Goal: Task Accomplishment & Management: Complete application form

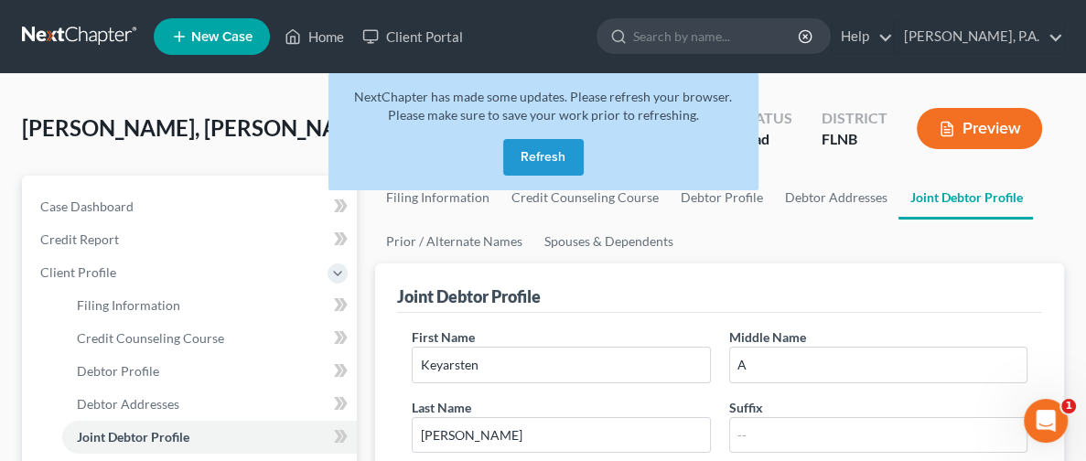
click at [547, 160] on button "Refresh" at bounding box center [543, 157] width 80 height 37
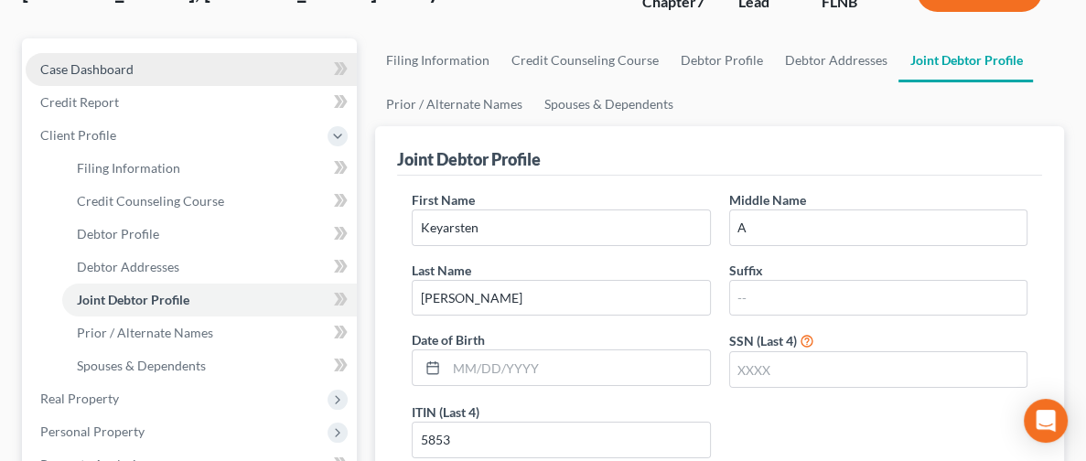
scroll to position [274, 0]
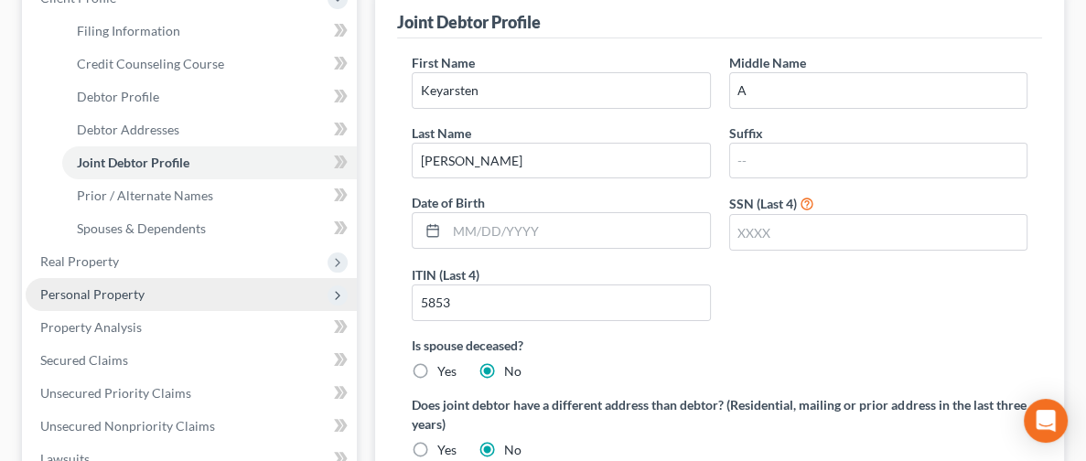
click at [145, 290] on span "Personal Property" at bounding box center [191, 294] width 331 height 33
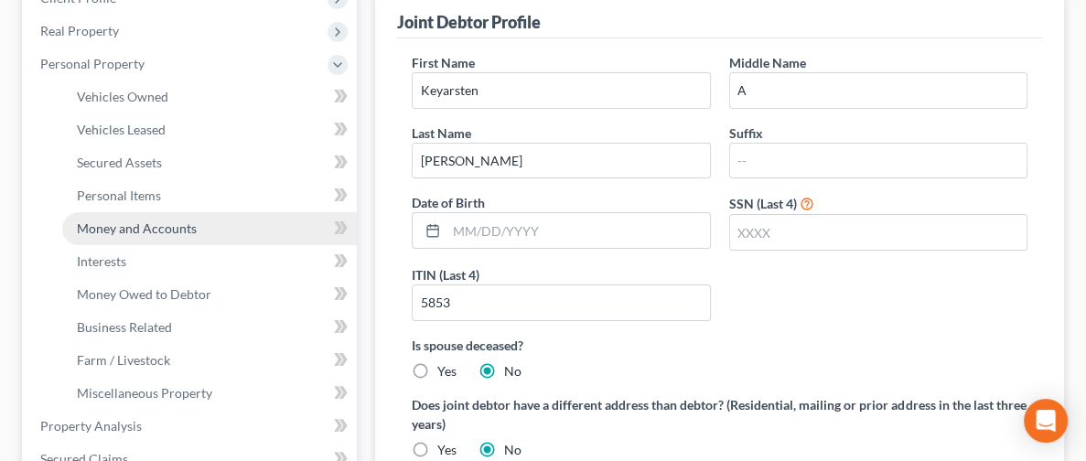
click at [142, 228] on span "Money and Accounts" at bounding box center [137, 228] width 120 height 16
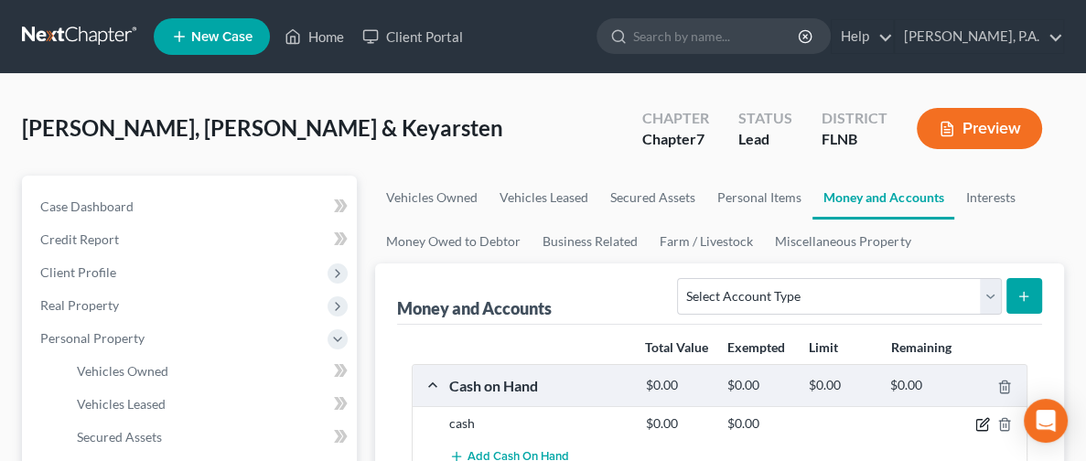
click at [980, 426] on icon "button" at bounding box center [982, 424] width 15 height 15
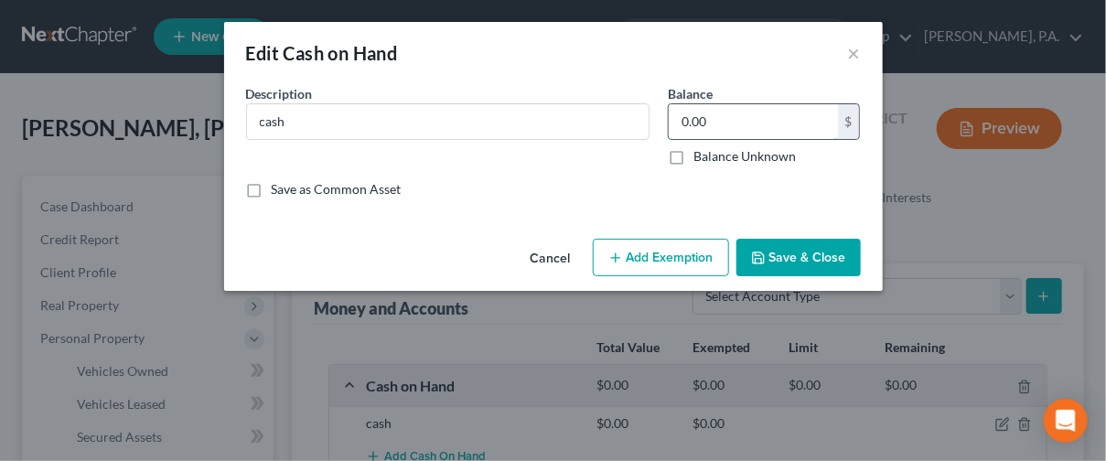
click at [813, 125] on input "0.00" at bounding box center [753, 121] width 169 height 35
click at [821, 122] on input "0.00" at bounding box center [753, 121] width 169 height 35
type input "6"
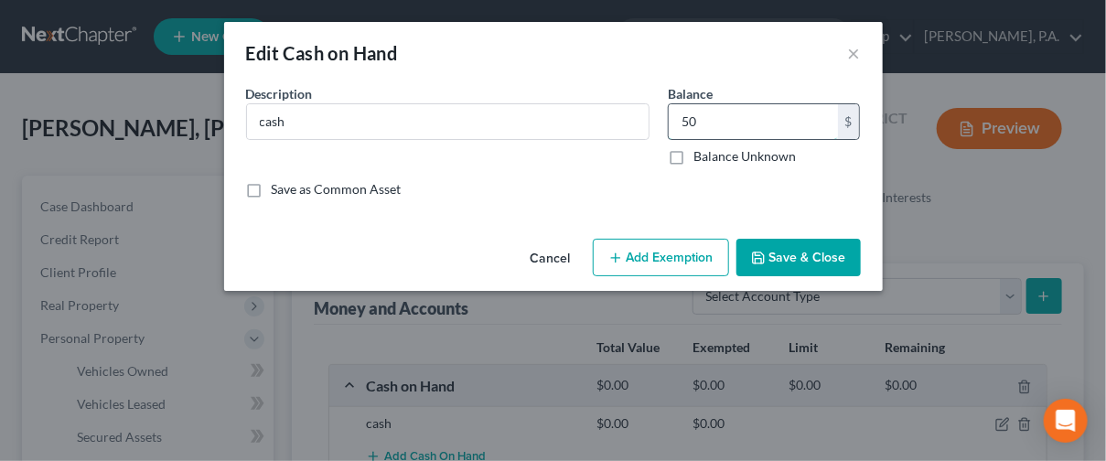
type input "50"
click at [793, 266] on button "Save & Close" at bounding box center [798, 258] width 124 height 38
